Goal: Task Accomplishment & Management: Use online tool/utility

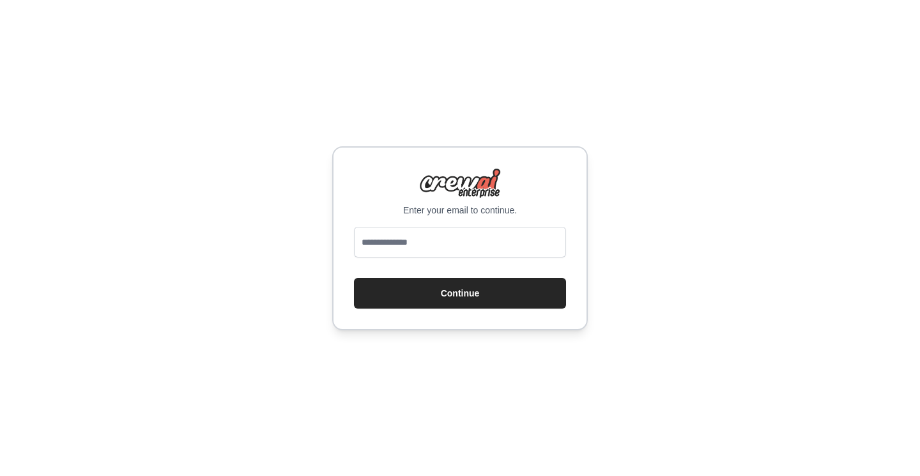
type input "**********"
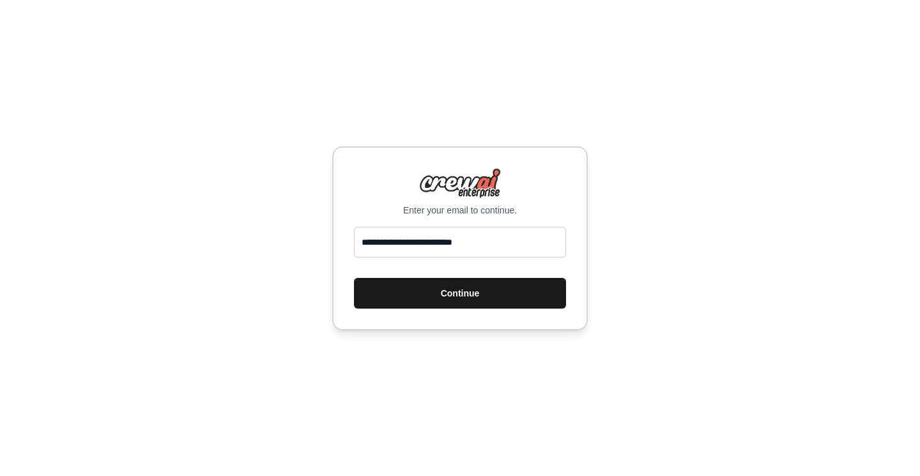
click at [461, 296] on button "Continue" at bounding box center [460, 293] width 212 height 31
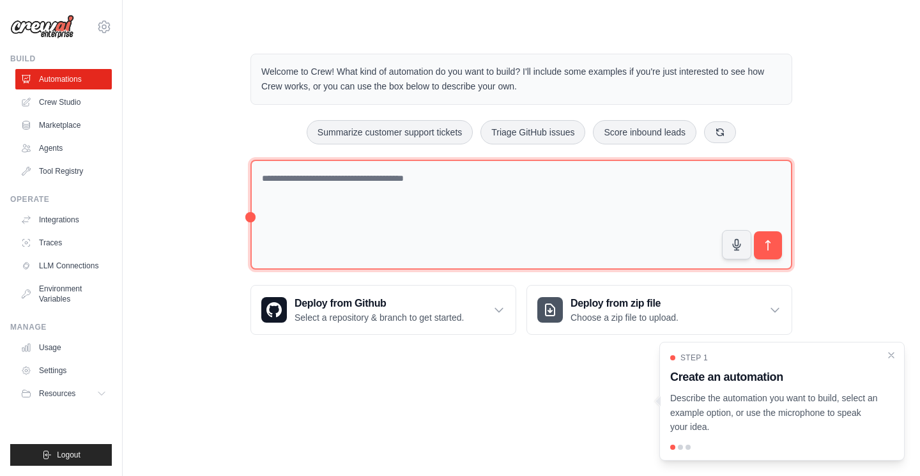
click at [334, 182] on textarea at bounding box center [522, 215] width 542 height 111
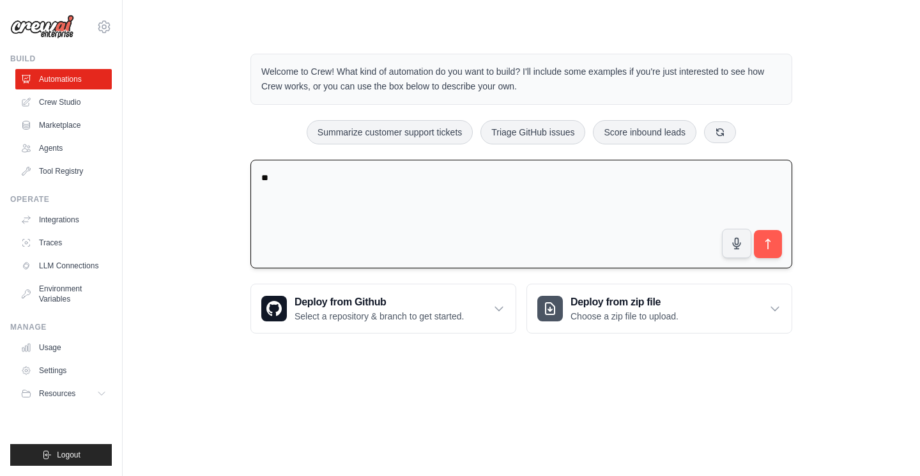
type textarea "*"
click at [651, 132] on button "Score inbound leads" at bounding box center [645, 132] width 104 height 24
type textarea "**********"
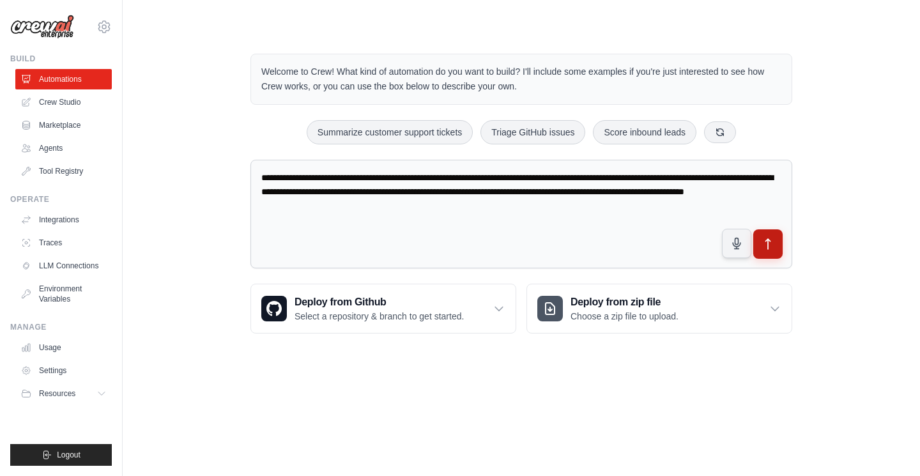
click at [765, 243] on icon "submit" at bounding box center [768, 244] width 13 height 13
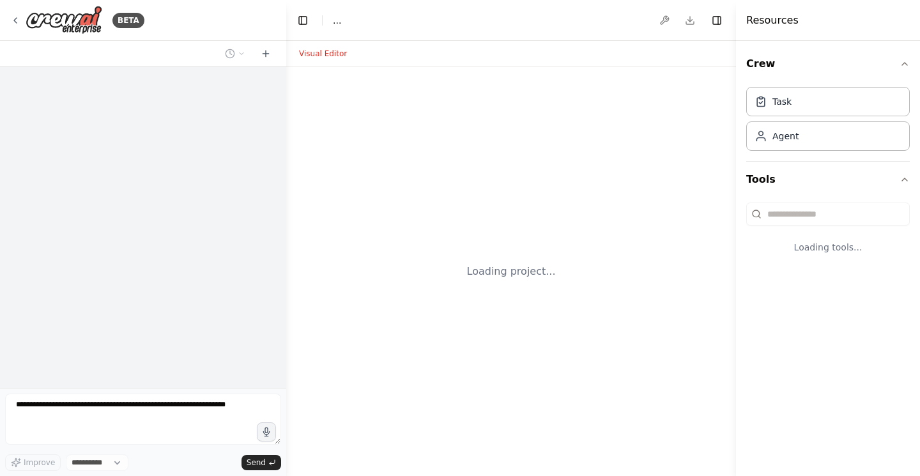
select select "****"
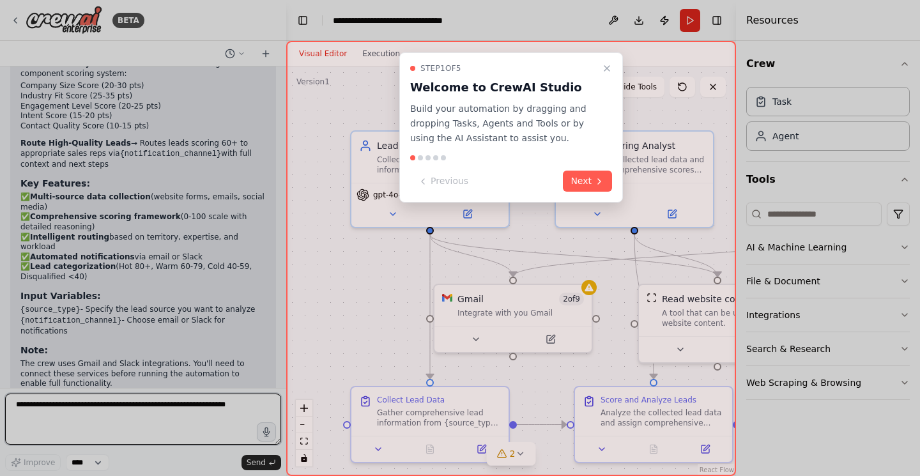
scroll to position [1035, 0]
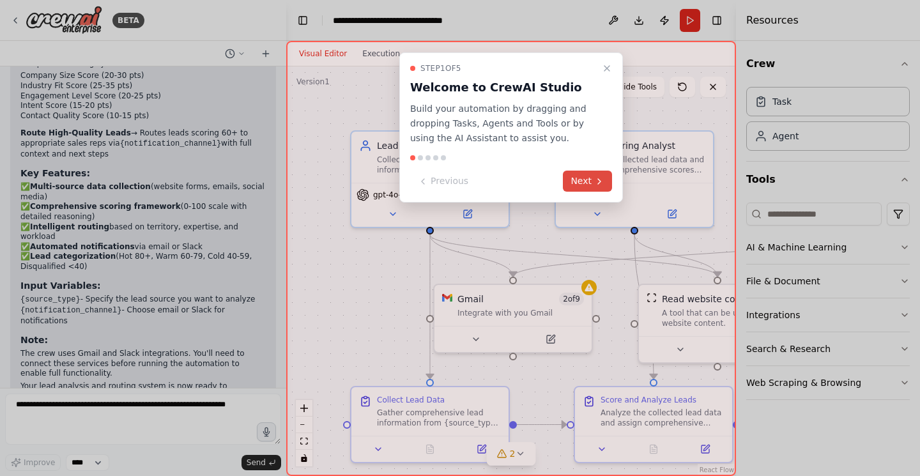
click at [587, 181] on button "Next" at bounding box center [587, 181] width 49 height 21
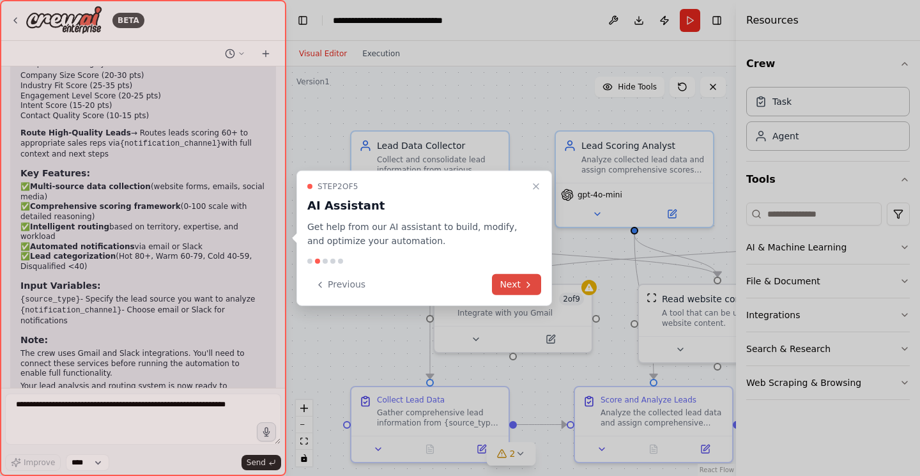
click at [510, 287] on button "Next" at bounding box center [516, 284] width 49 height 21
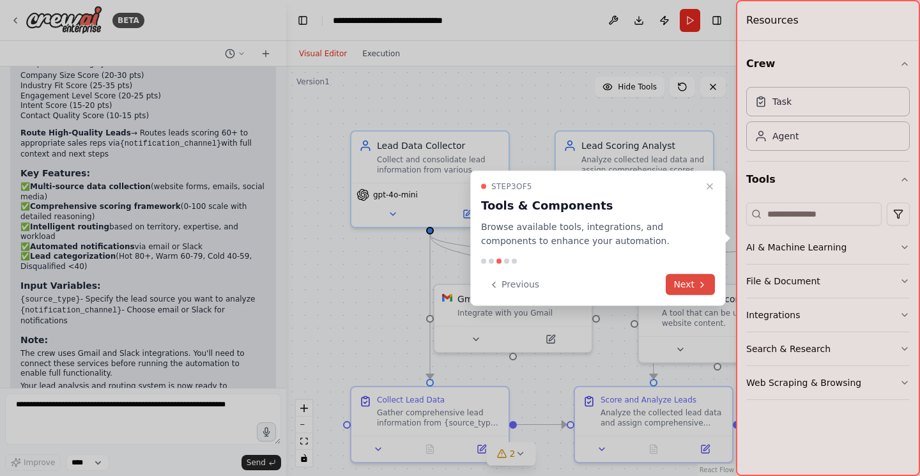
click at [684, 286] on button "Next" at bounding box center [690, 284] width 49 height 21
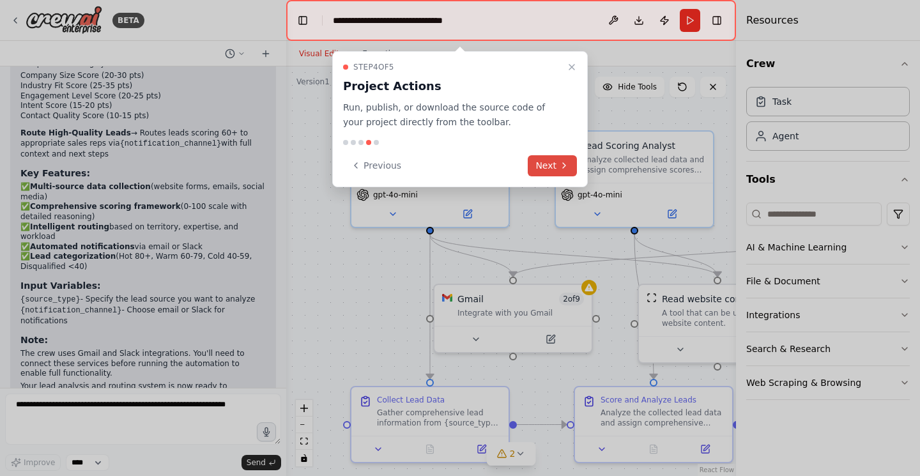
click at [541, 163] on button "Next" at bounding box center [552, 165] width 49 height 21
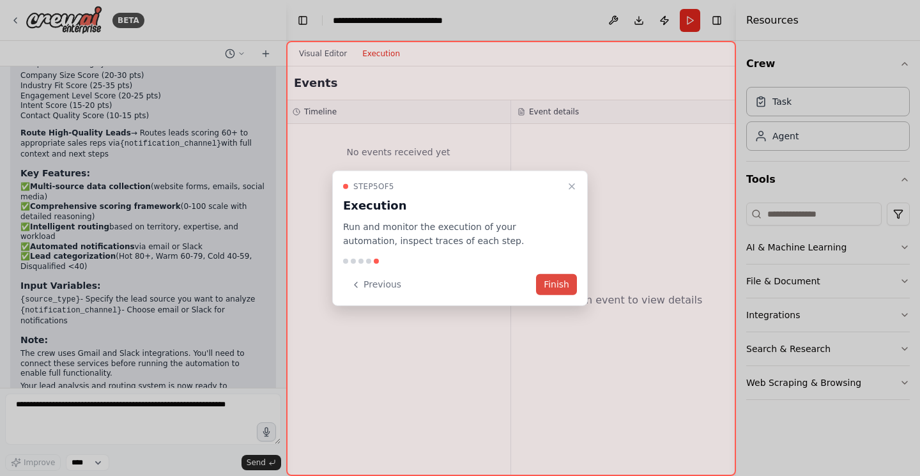
click at [558, 284] on button "Finish" at bounding box center [556, 284] width 41 height 21
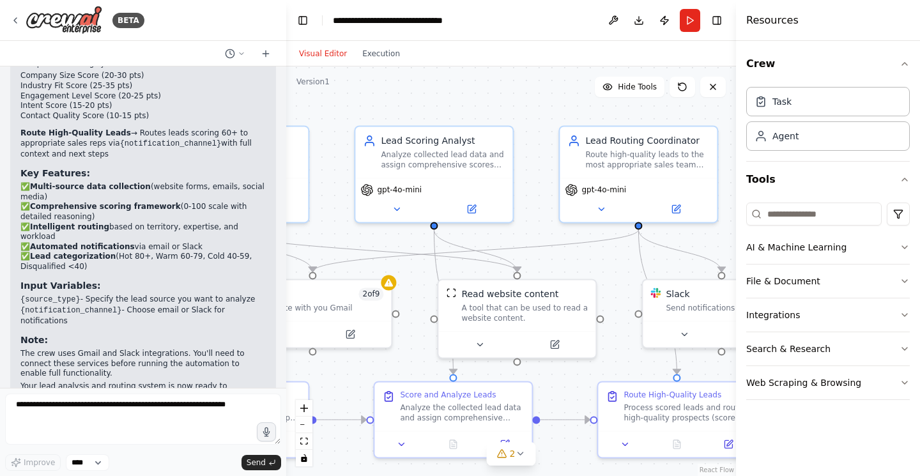
drag, startPoint x: 530, startPoint y: 211, endPoint x: 329, endPoint y: 208, distance: 200.7
click at [329, 208] on div ".deletable-edge-delete-btn { width: 20px; height: 20px; border: 0px solid #ffff…" at bounding box center [511, 271] width 450 height 410
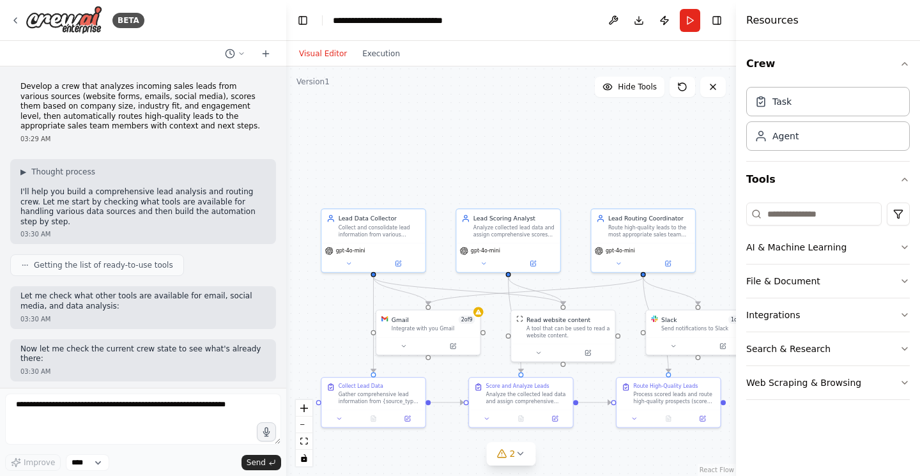
scroll to position [0, 0]
click at [908, 313] on icon "button" at bounding box center [905, 315] width 10 height 10
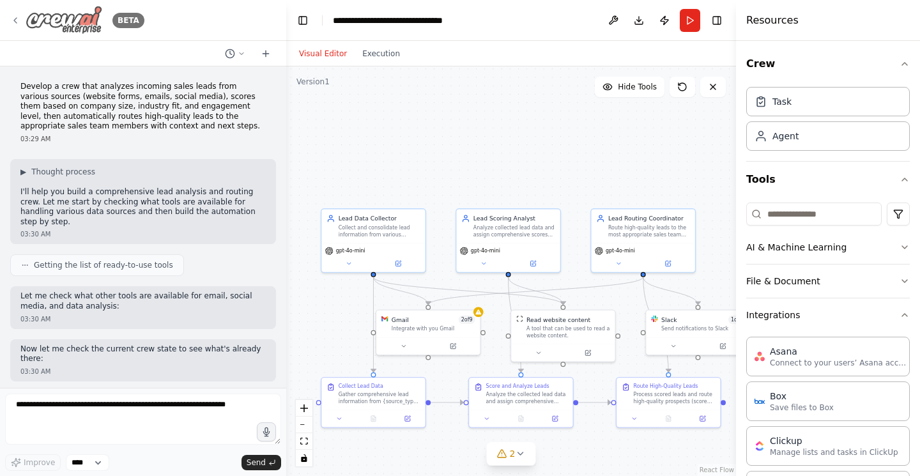
click at [66, 20] on img at bounding box center [64, 20] width 77 height 29
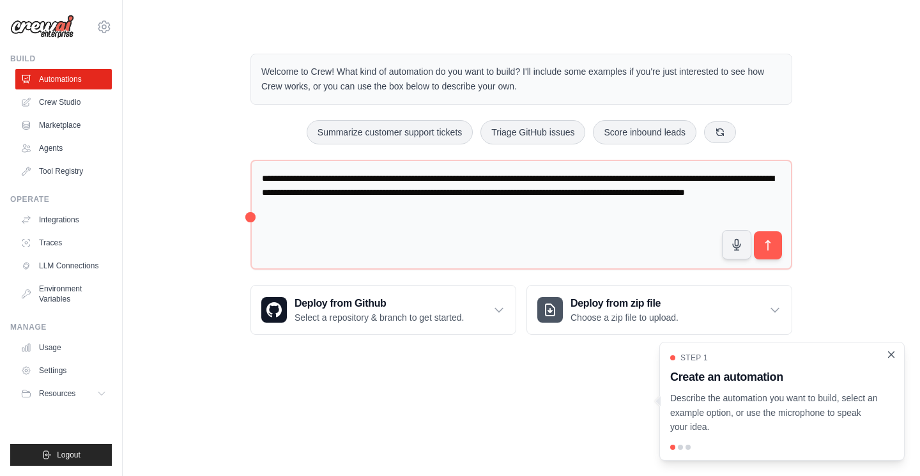
click at [892, 353] on icon "Close walkthrough" at bounding box center [892, 355] width 12 height 12
